Goal: Transaction & Acquisition: Purchase product/service

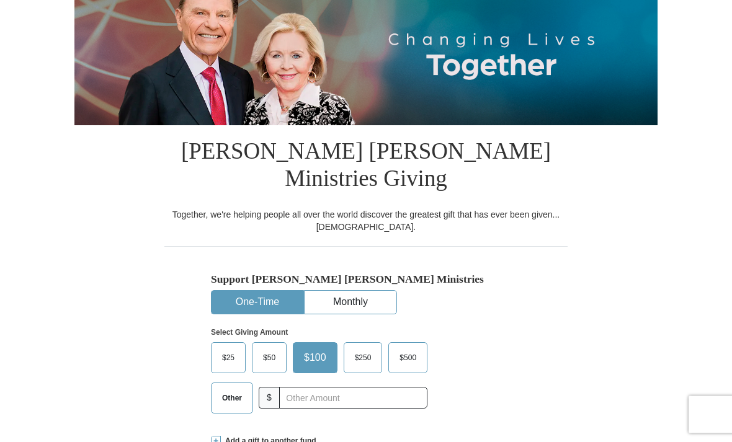
scroll to position [154, 0]
click at [220, 389] on span "Other" at bounding box center [232, 398] width 32 height 19
click at [0, 0] on input "Other" at bounding box center [0, 0] width 0 height 0
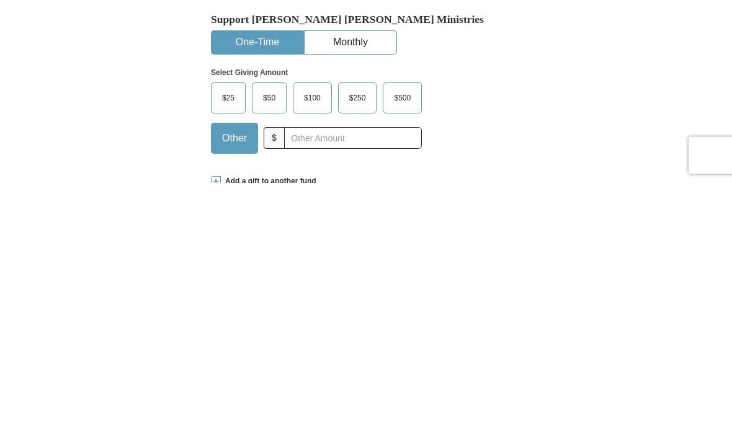
click at [216, 436] on span at bounding box center [216, 441] width 10 height 10
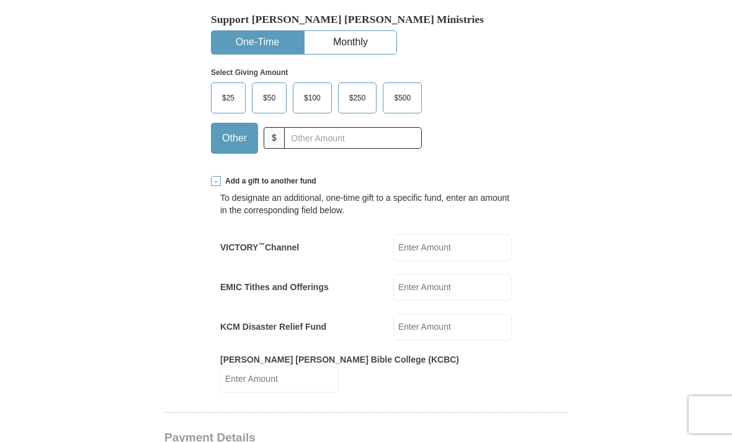
click at [428, 274] on input "EMIC Tithes and Offerings" at bounding box center [452, 287] width 118 height 27
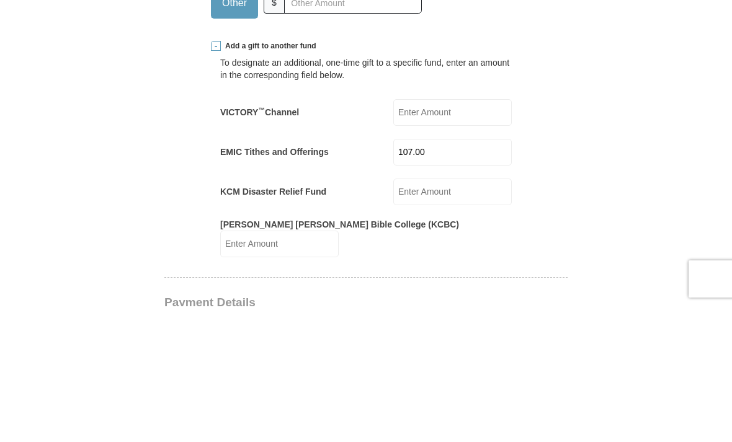
scroll to position [550, 0]
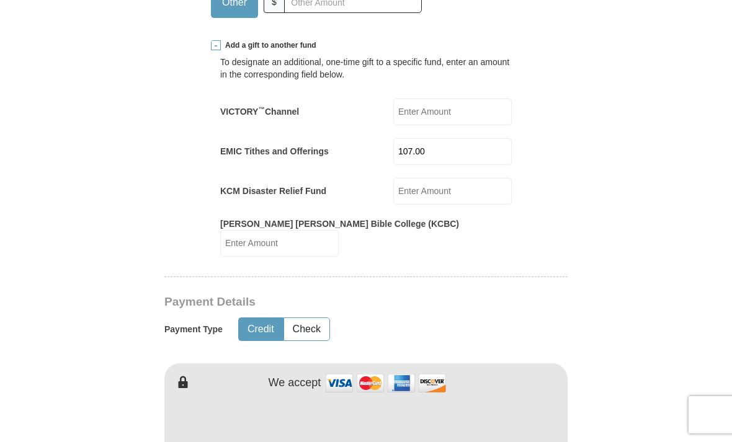
type input "107.00"
click at [256, 318] on button "Credit" at bounding box center [261, 329] width 44 height 23
click at [341, 370] on img at bounding box center [386, 383] width 124 height 27
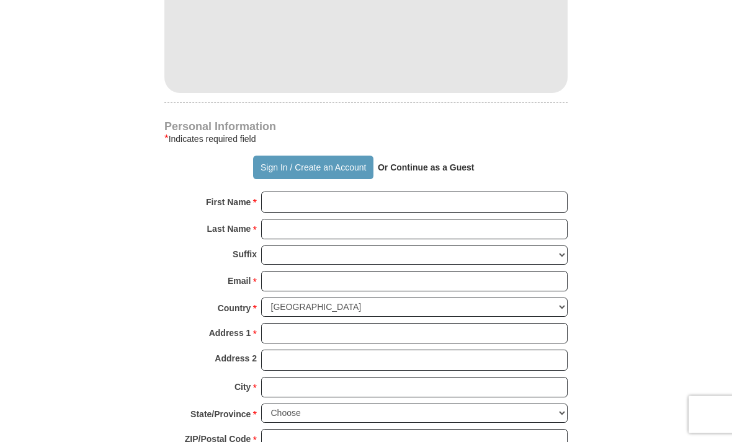
scroll to position [953, 0]
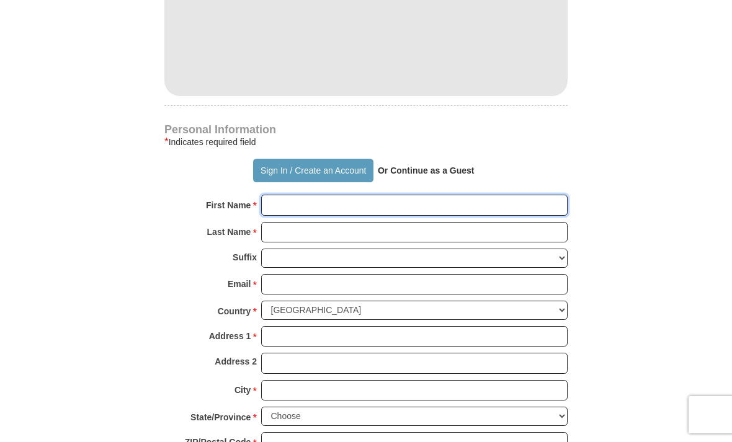
click at [280, 195] on input "First Name *" at bounding box center [414, 205] width 306 height 21
type input "[PERSON_NAME]"
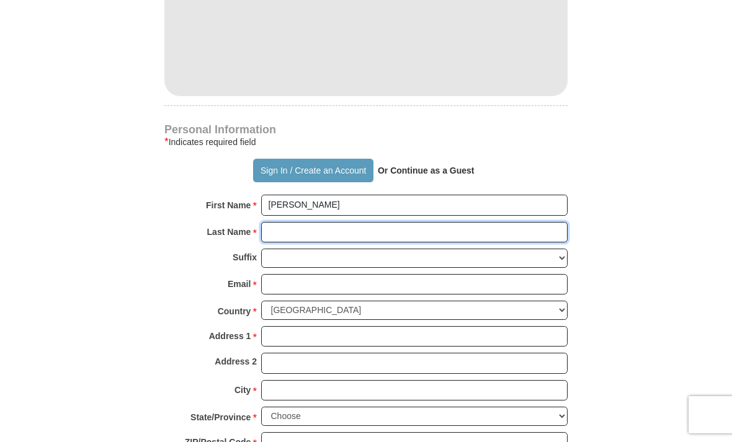
click at [274, 222] on input "Last Name *" at bounding box center [414, 232] width 306 height 21
type input "[PERSON_NAME]"
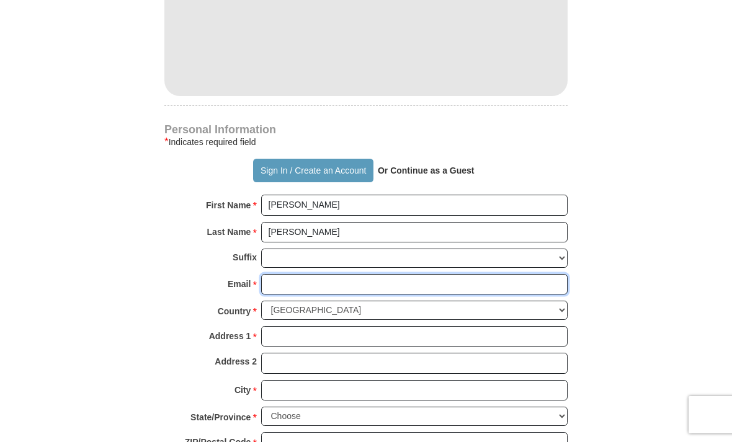
click at [280, 274] on input "Email *" at bounding box center [414, 284] width 306 height 21
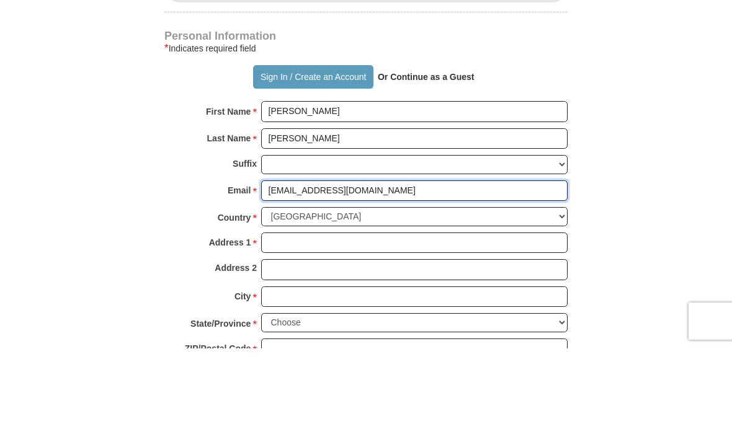
type input "[EMAIL_ADDRESS][DOMAIN_NAME]"
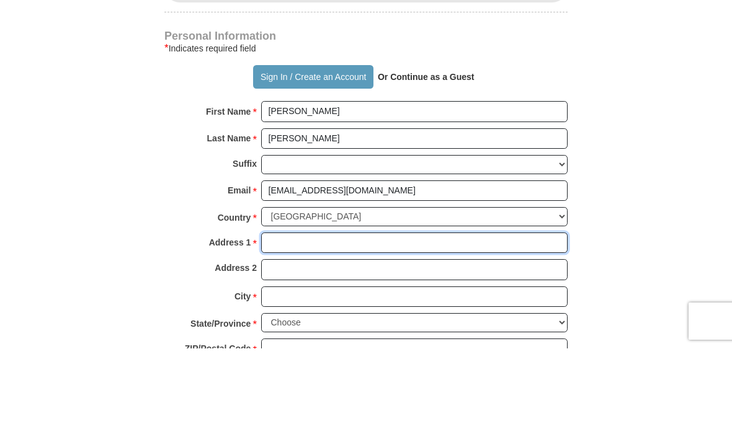
click at [273, 326] on input "Address 1 *" at bounding box center [414, 336] width 306 height 21
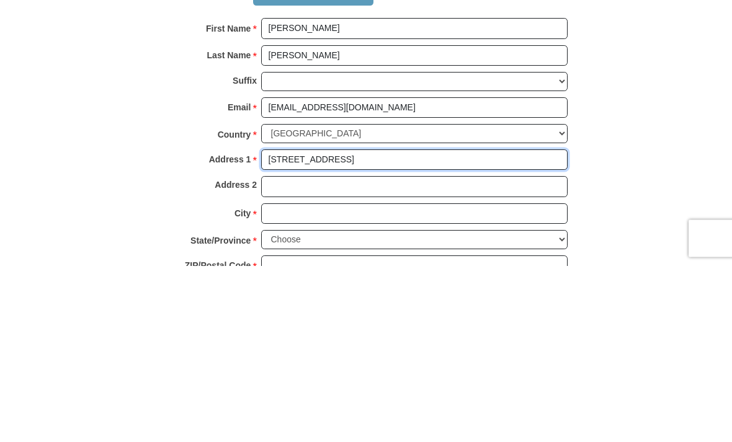
type input "[STREET_ADDRESS]"
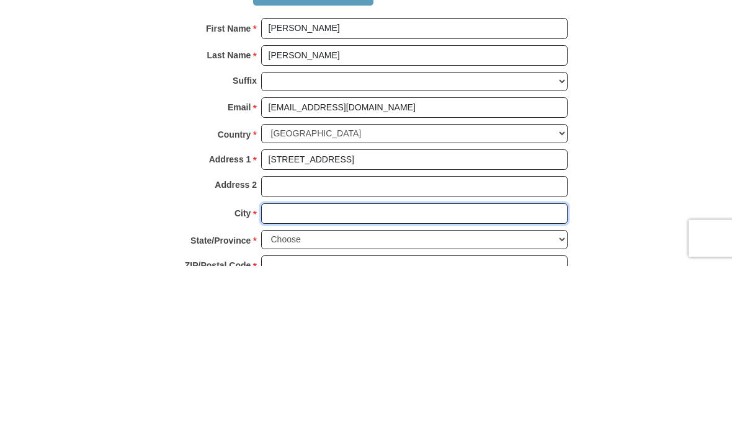
click at [275, 380] on input "City *" at bounding box center [414, 390] width 306 height 21
type input "[PERSON_NAME]"
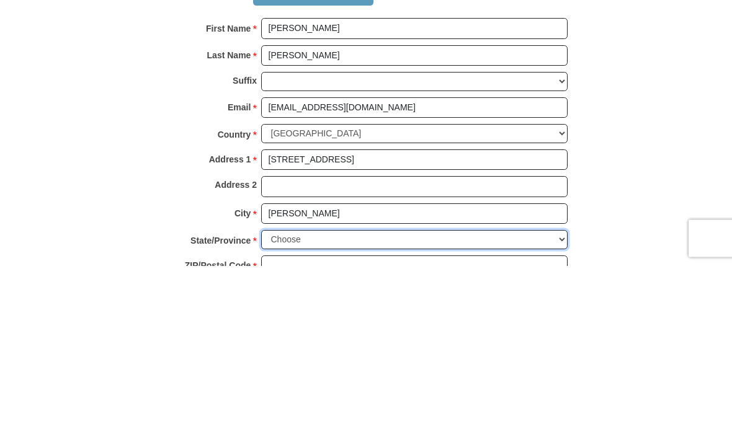
click at [559, 407] on select "Choose [US_STATE] [US_STATE] [US_STATE] [US_STATE] [US_STATE] Armed Forces Amer…" at bounding box center [414, 416] width 306 height 19
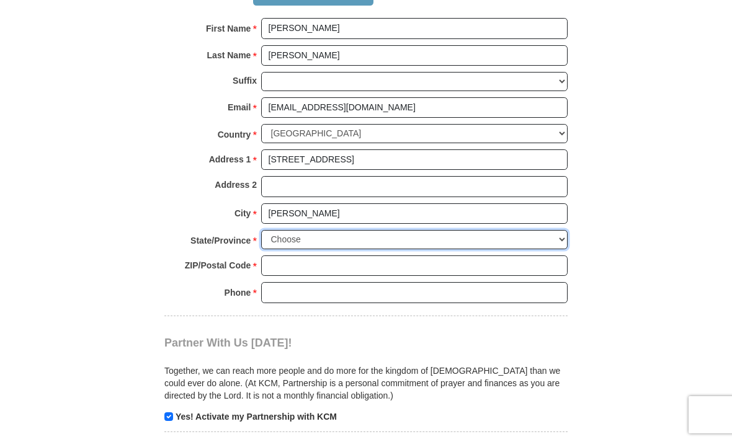
select select "WV"
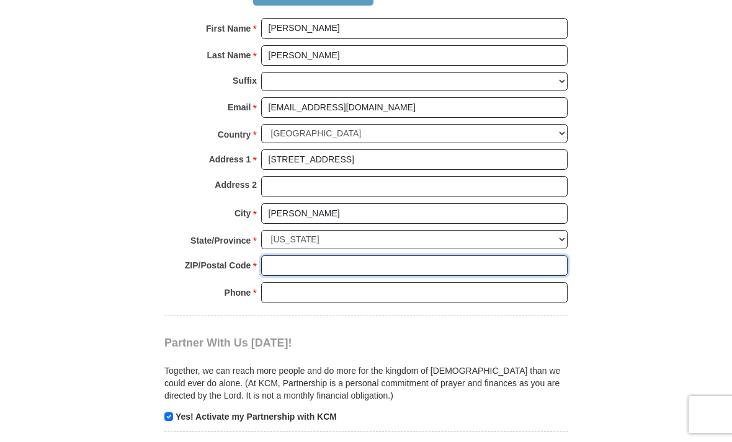
click at [273, 256] on input "ZIP/Postal Code *" at bounding box center [414, 266] width 306 height 21
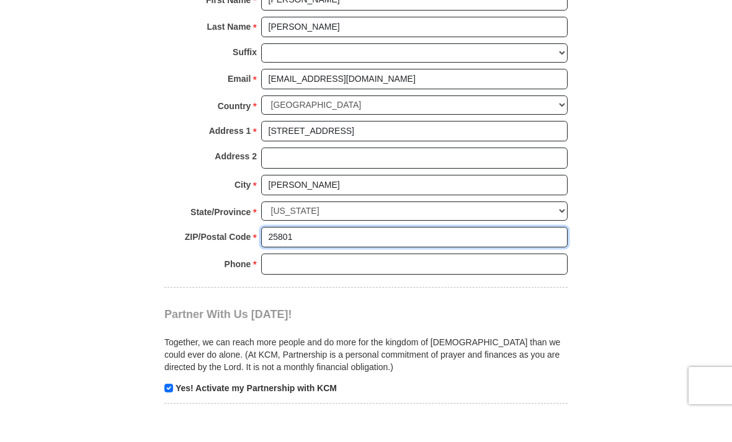
type input "25801"
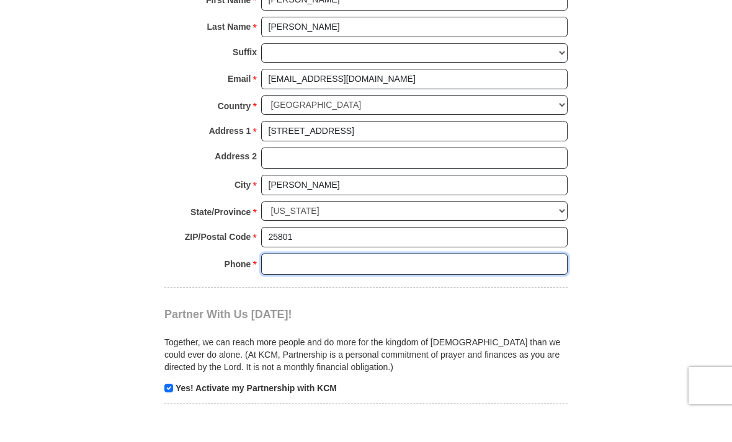
click at [276, 283] on input "Phone * *" at bounding box center [414, 293] width 306 height 21
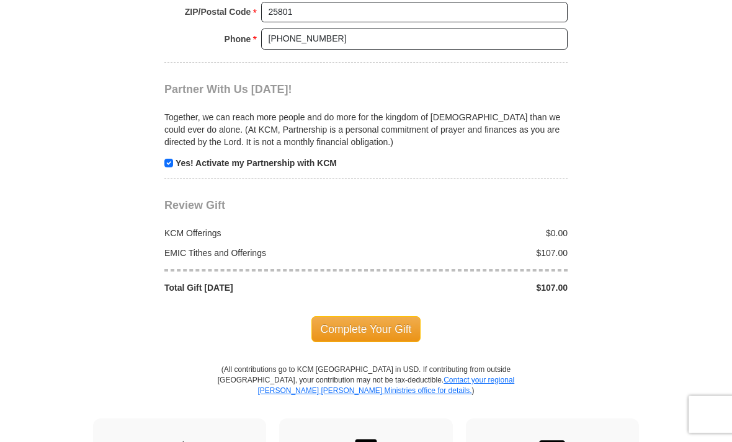
scroll to position [1387, 0]
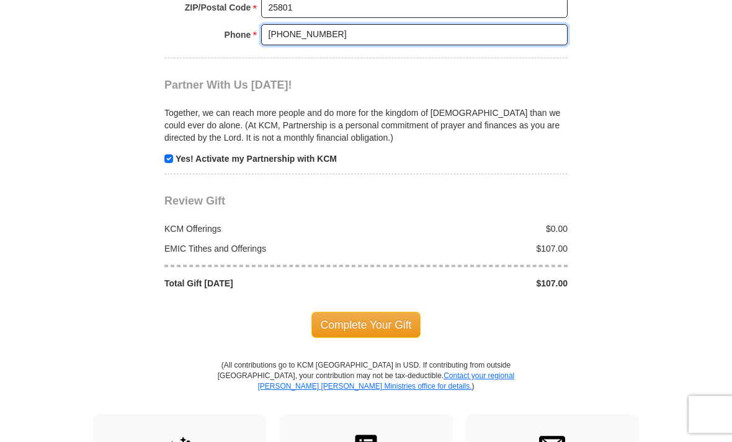
type input "[PHONE_NUMBER]"
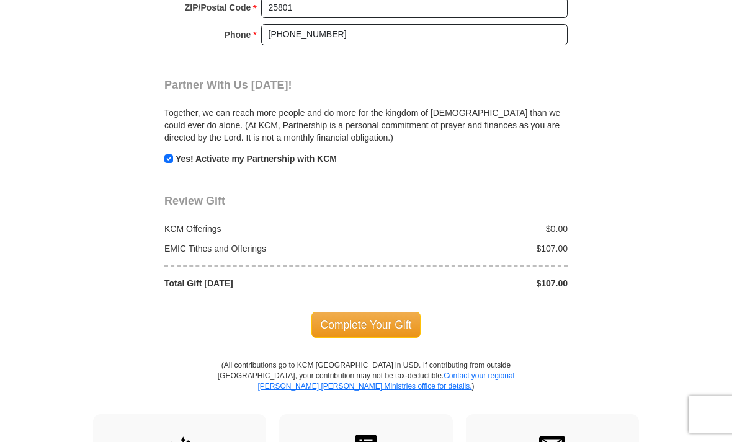
click at [360, 313] on span "Complete Your Gift" at bounding box center [366, 326] width 110 height 26
